Goal: Navigation & Orientation: Find specific page/section

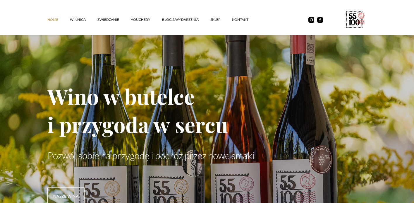
click at [53, 19] on link "Home" at bounding box center [58, 20] width 23 height 18
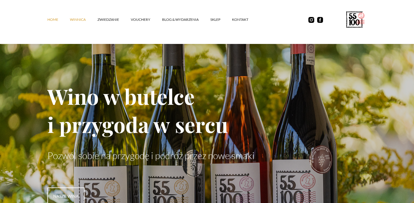
click at [82, 21] on link "winnica" at bounding box center [84, 20] width 28 height 18
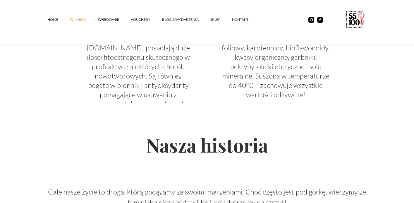
scroll to position [1221, 0]
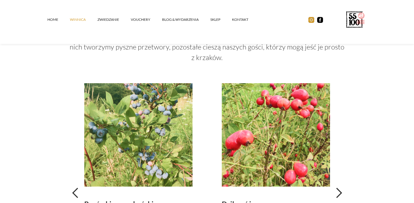
click at [311, 22] on img at bounding box center [311, 20] width 6 height 6
click at [56, 20] on link "Home" at bounding box center [58, 20] width 23 height 18
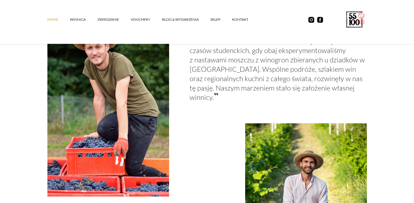
scroll to position [507, 0]
